Goal: Find specific page/section

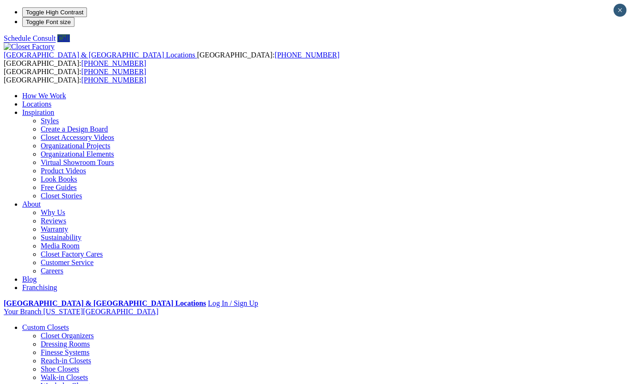
click at [51, 100] on link "Locations" at bounding box center [36, 104] width 29 height 8
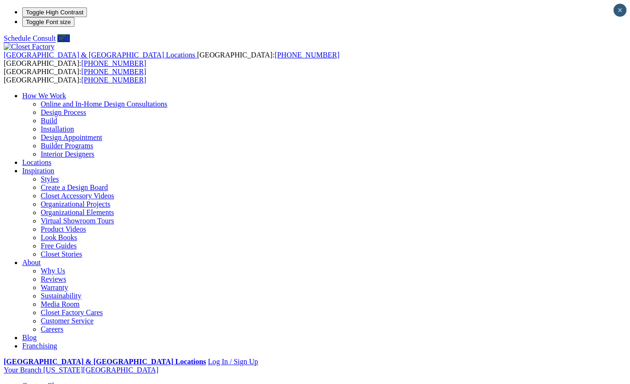
type input "*****"
